Goal: Transaction & Acquisition: Purchase product/service

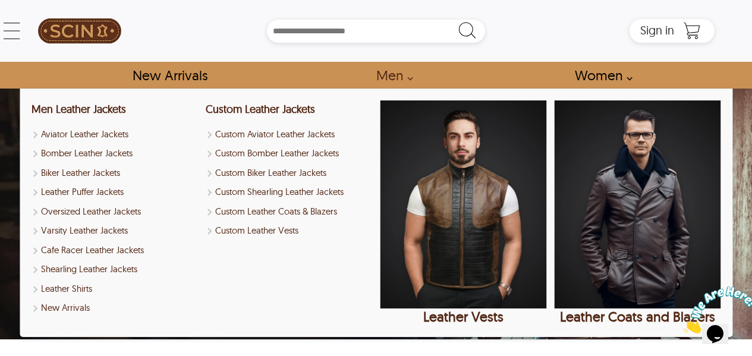
click at [402, 83] on link "Men" at bounding box center [391, 75] width 57 height 27
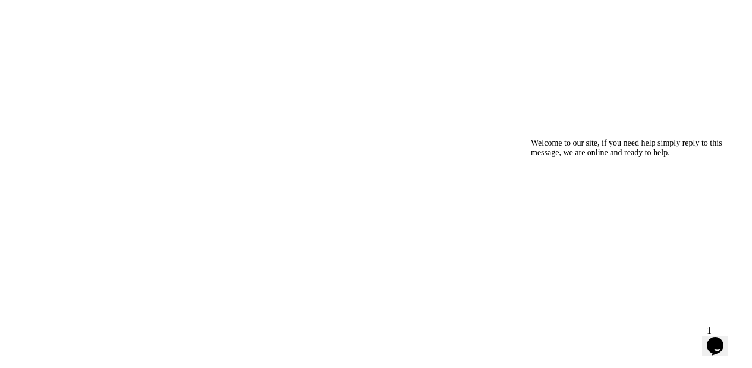
scroll to position [951, 0]
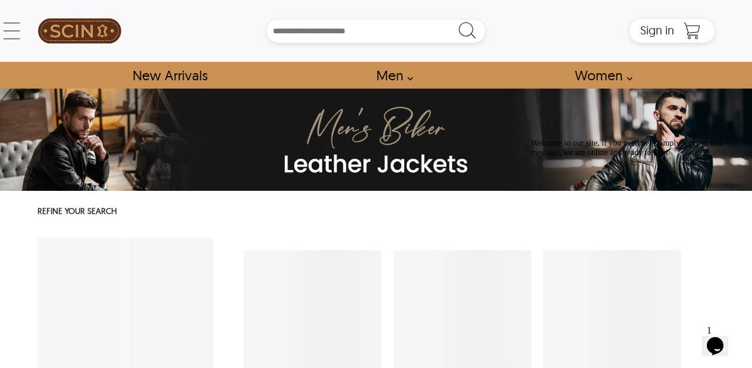
select select "********"
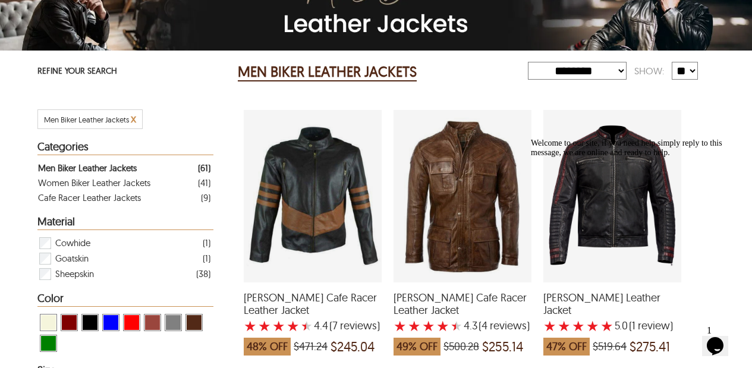
scroll to position [143, 0]
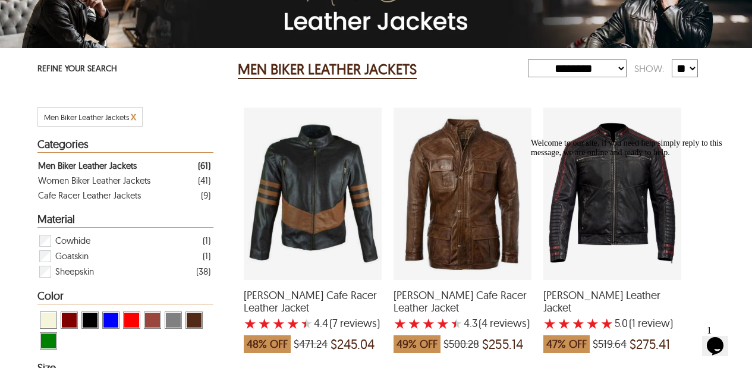
click at [122, 164] on div "Men Biker Leather Jackets" at bounding box center [87, 165] width 99 height 15
click at [90, 166] on div "Men Biker Leather Jackets" at bounding box center [87, 165] width 99 height 15
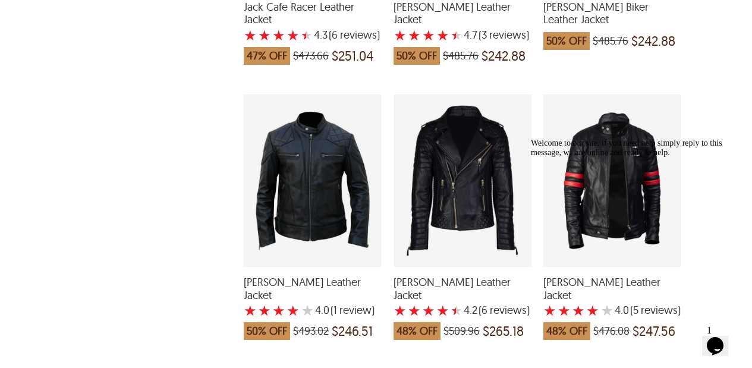
scroll to position [1522, 0]
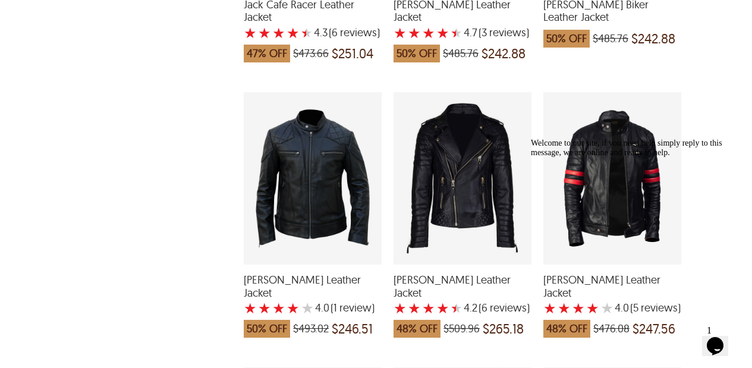
click at [531, 138] on icon "Chat attention grabber" at bounding box center [531, 138] width 0 height 0
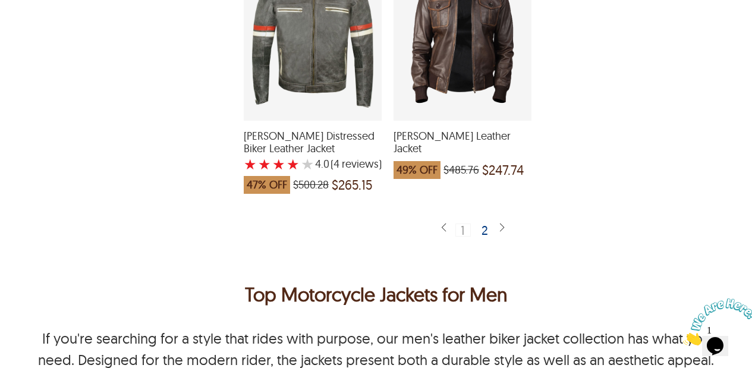
scroll to position [3043, 0]
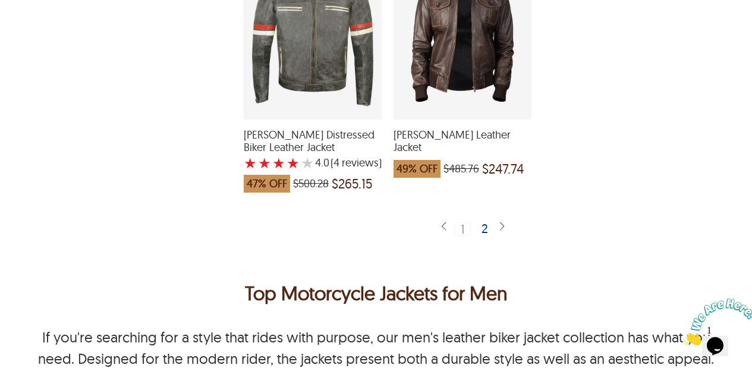
click at [484, 222] on div "2" at bounding box center [485, 228] width 17 height 12
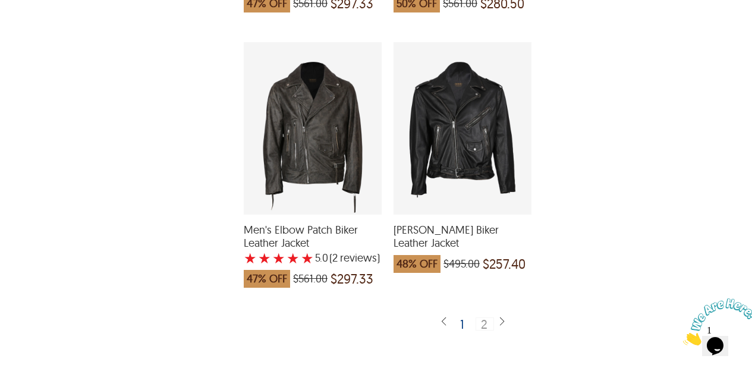
scroll to position [2711, 0]
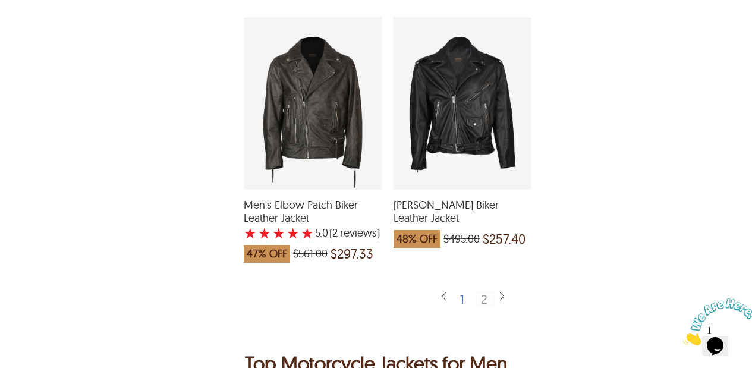
click at [486, 292] on div "2" at bounding box center [485, 298] width 18 height 13
click at [458, 292] on div "1" at bounding box center [462, 298] width 14 height 12
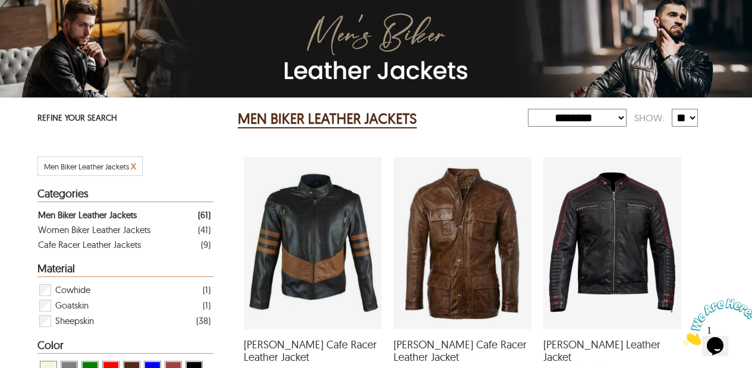
scroll to position [95, 0]
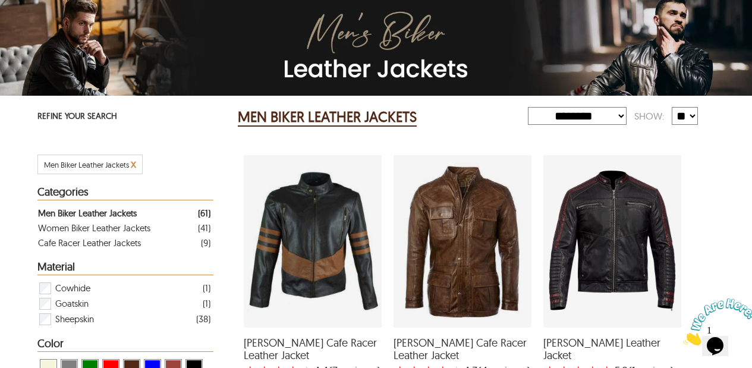
click at [465, 275] on div "Keith Cafe Racer Leather Jacket with a 4.25 Star Rating 4 Product Review which …" at bounding box center [463, 241] width 138 height 172
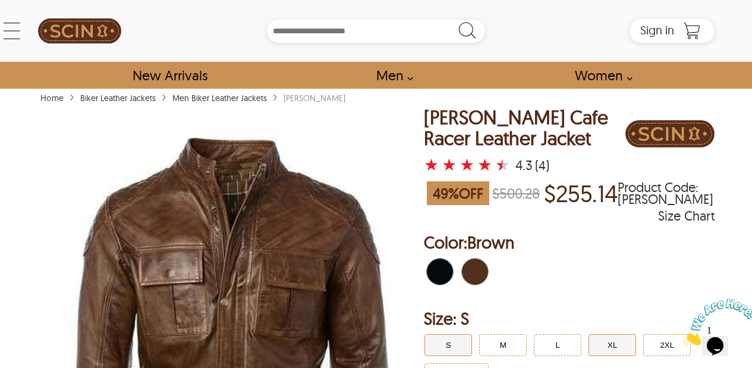
click at [608, 350] on button "XL" at bounding box center [612, 345] width 48 height 22
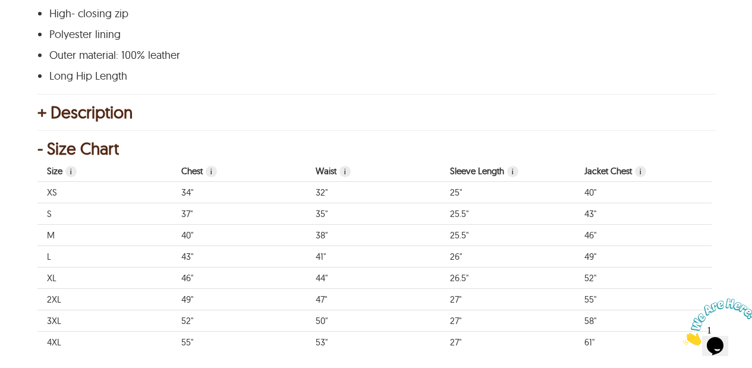
scroll to position [785, 0]
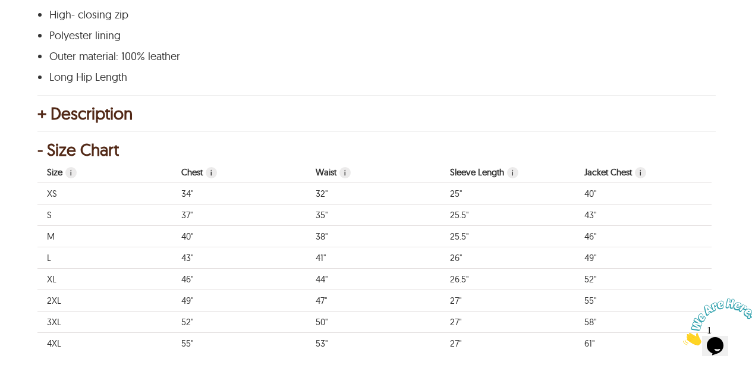
select select "********"
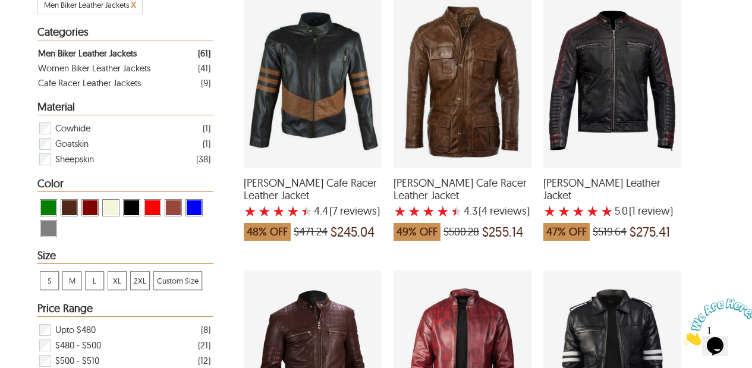
scroll to position [95, 0]
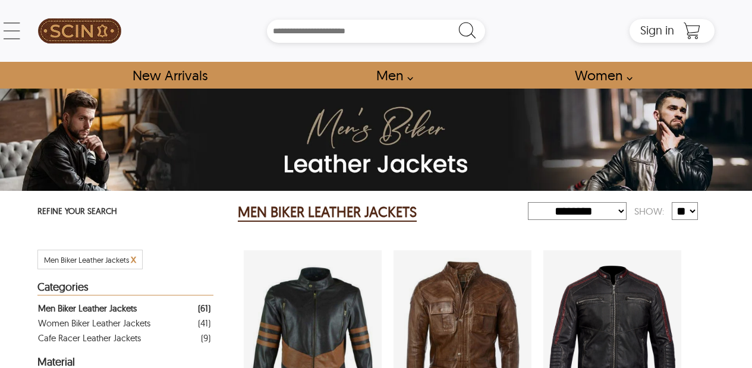
select select "********"
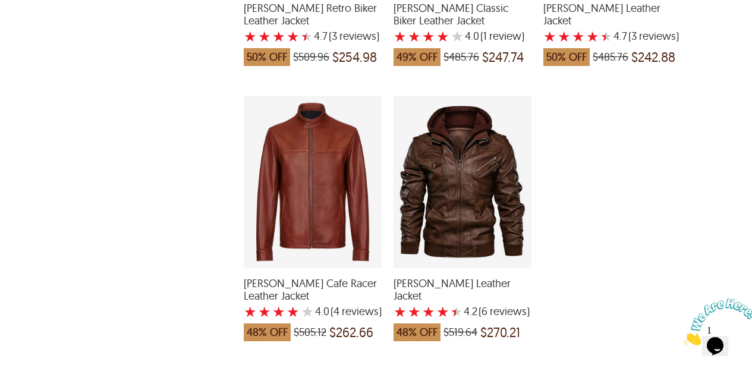
scroll to position [2901, 0]
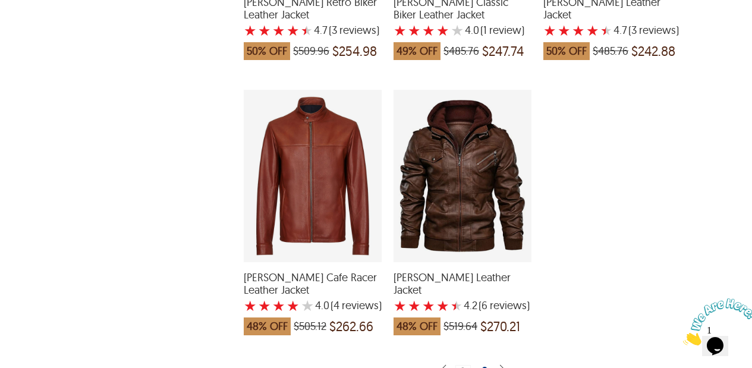
click at [482, 365] on div "2" at bounding box center [485, 371] width 17 height 12
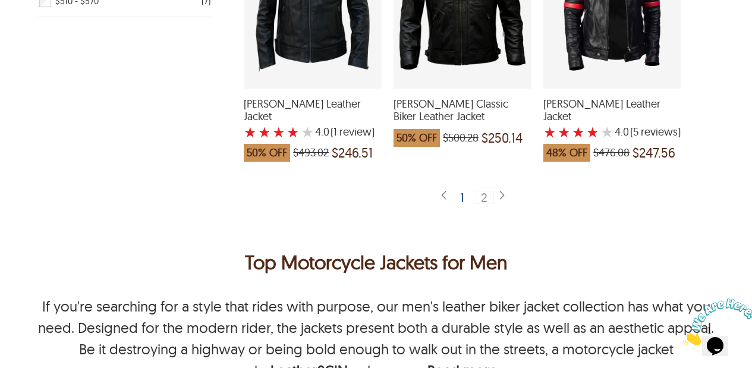
scroll to position [618, 0]
